Goal: Navigation & Orientation: Find specific page/section

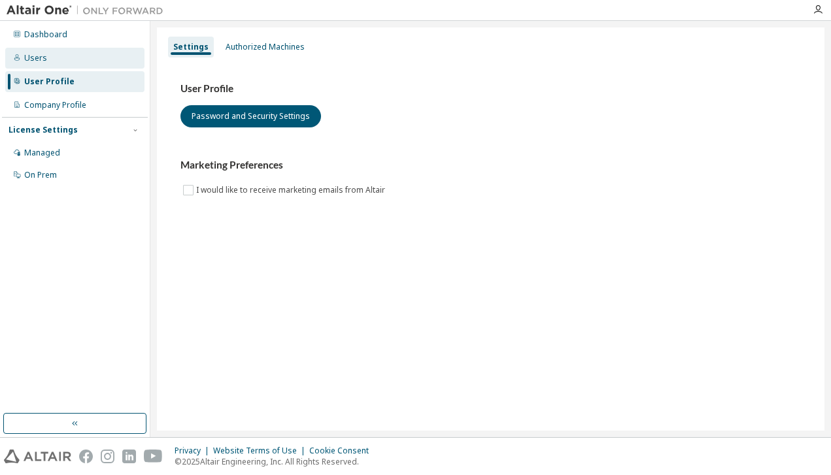
click at [55, 52] on div "Users" at bounding box center [74, 58] width 139 height 21
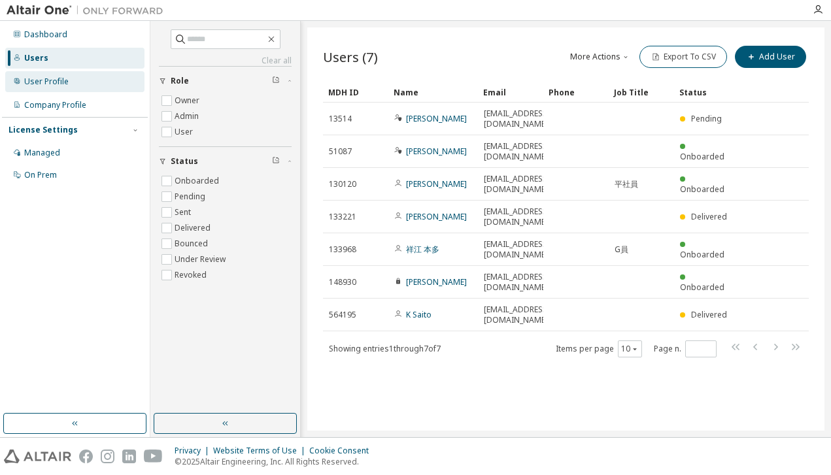
click at [78, 82] on div "User Profile" at bounding box center [74, 81] width 139 height 21
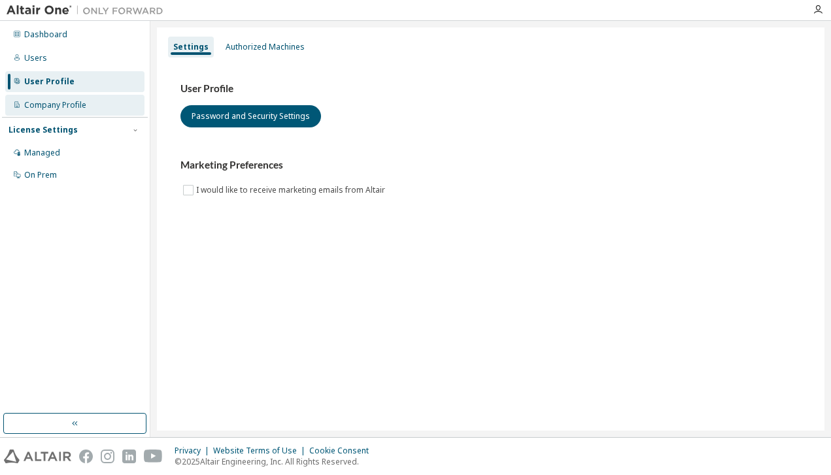
click at [56, 106] on div "Company Profile" at bounding box center [55, 105] width 62 height 10
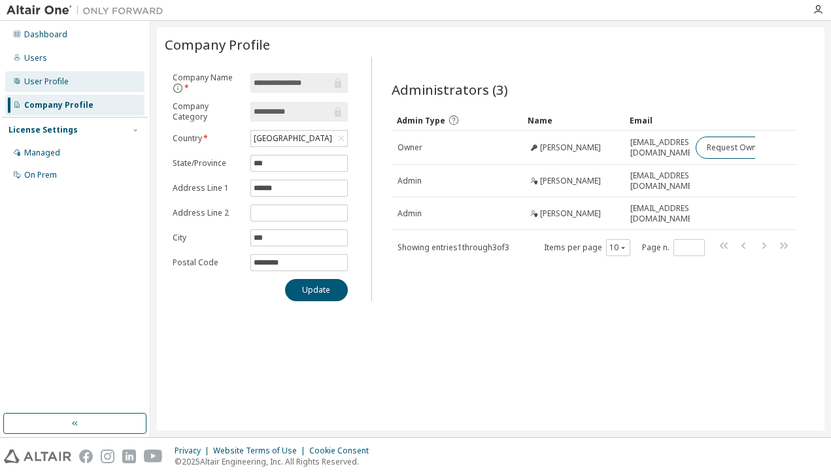
click at [52, 78] on div "User Profile" at bounding box center [46, 81] width 44 height 10
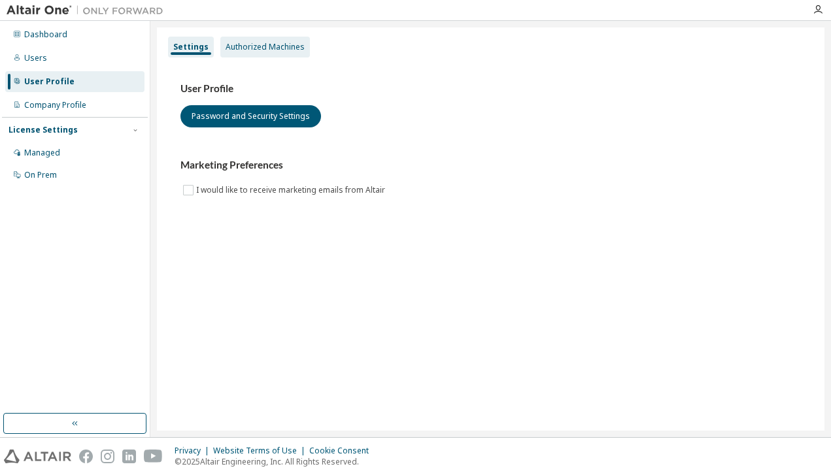
click at [252, 48] on div "Authorized Machines" at bounding box center [265, 47] width 79 height 10
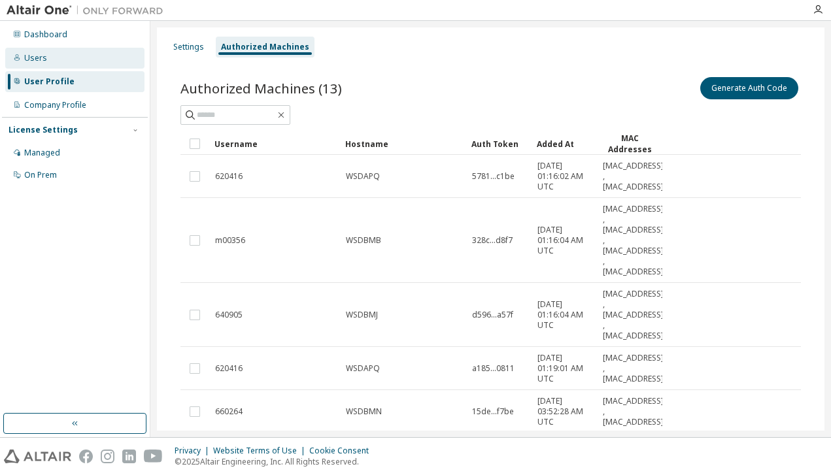
click at [61, 55] on div "Users" at bounding box center [74, 58] width 139 height 21
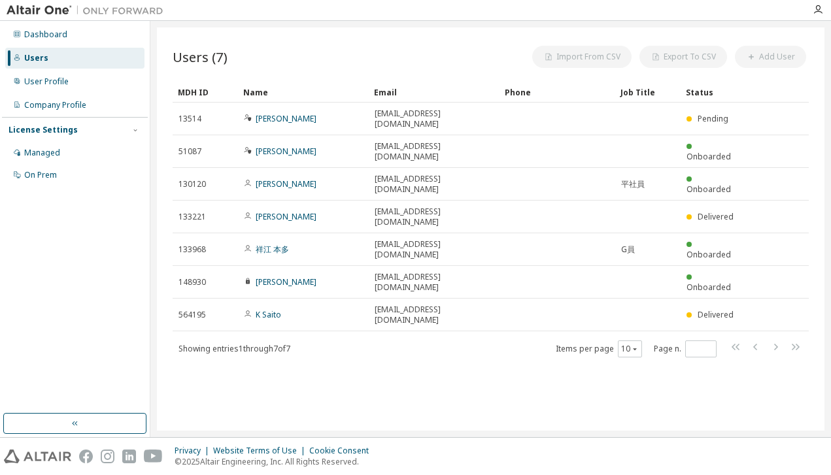
click at [40, 8] on img at bounding box center [88, 10] width 163 height 13
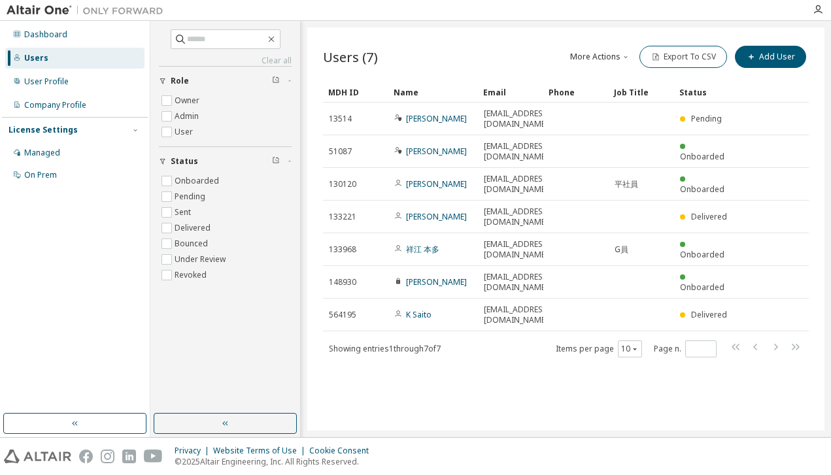
click at [45, 61] on div "Users" at bounding box center [36, 58] width 24 height 10
